Goal: Find specific page/section: Find specific page/section

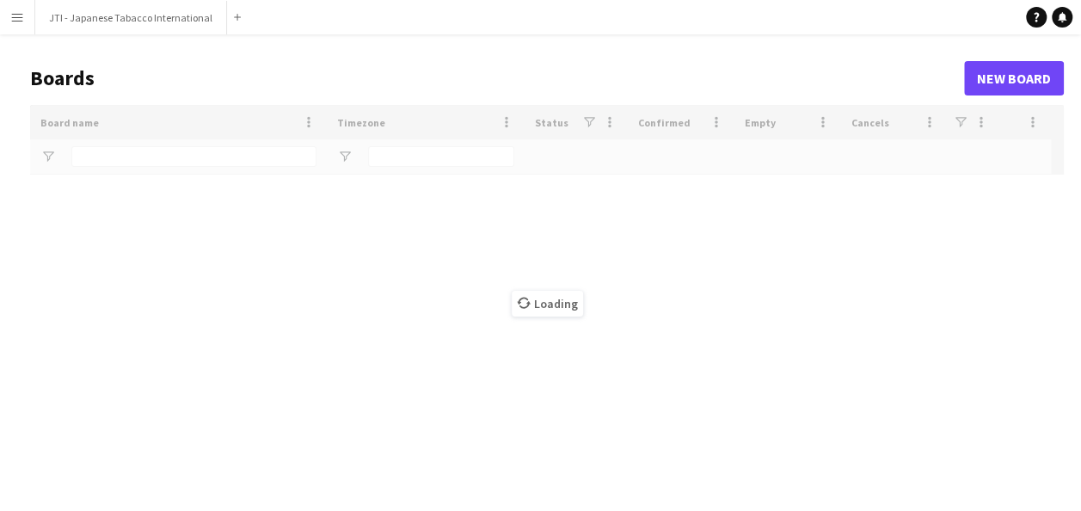
type input "***"
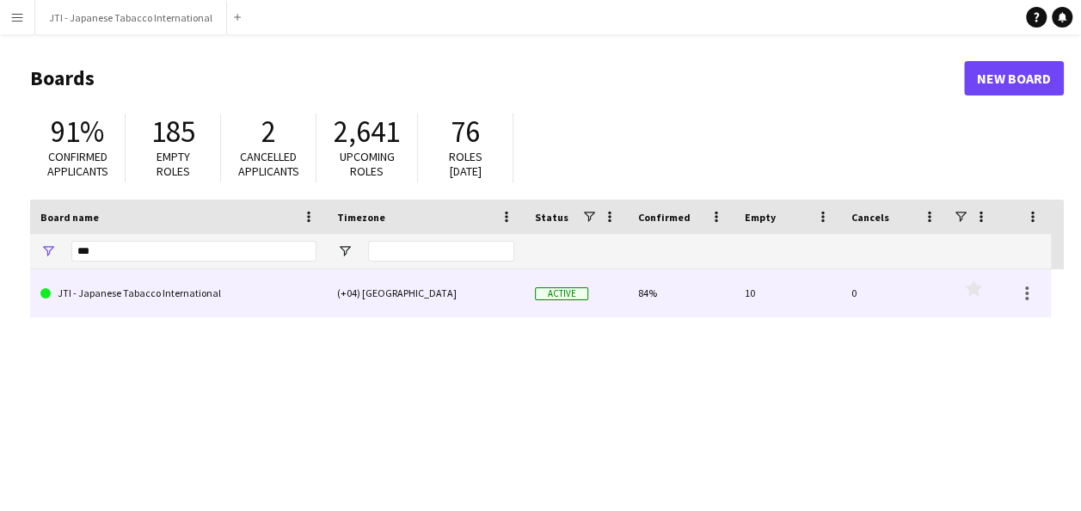
click at [200, 302] on link "JTI - Japanese Tabacco International" at bounding box center [178, 293] width 276 height 48
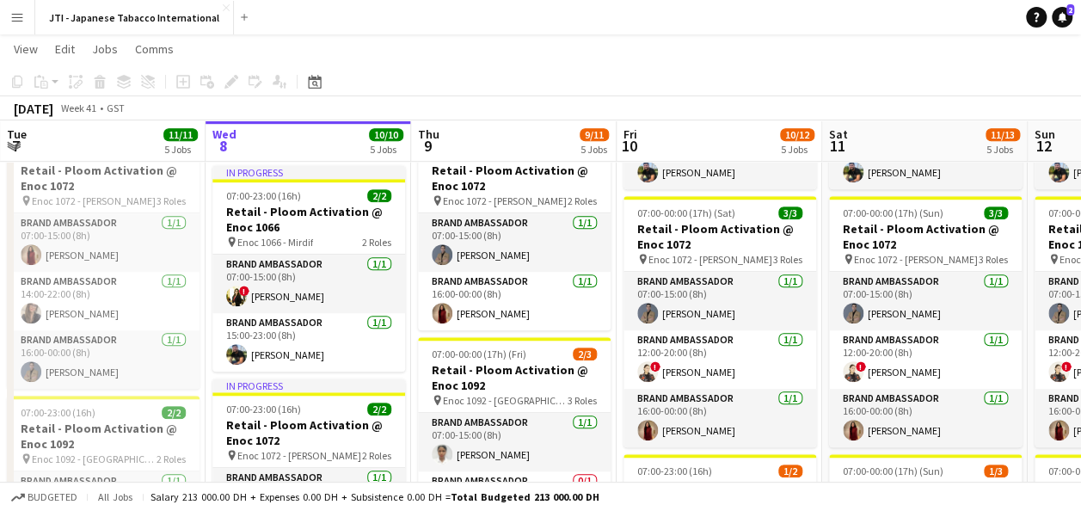
scroll to position [539, 0]
